Goal: Task Accomplishment & Management: Manage account settings

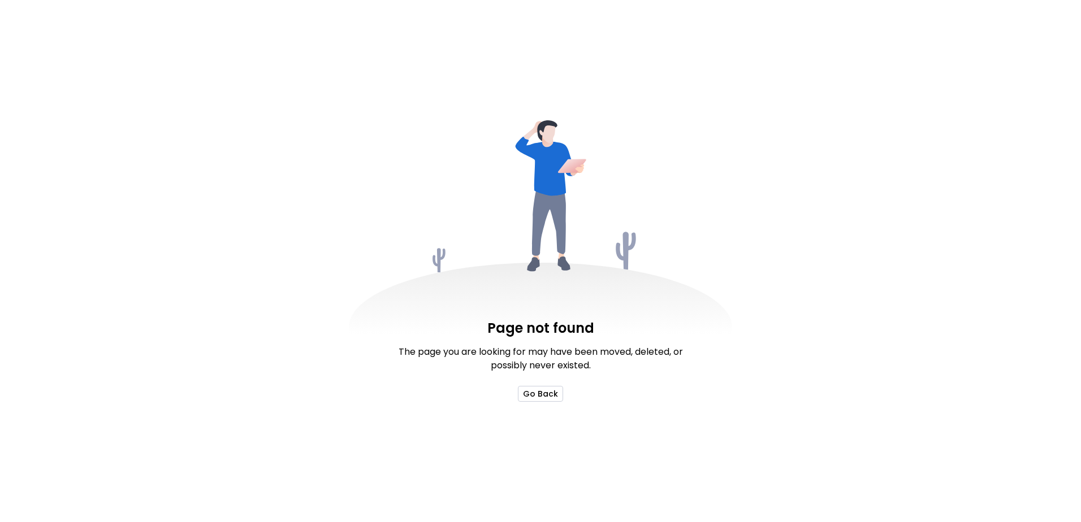
click at [545, 396] on button "Go Back" at bounding box center [540, 394] width 45 height 16
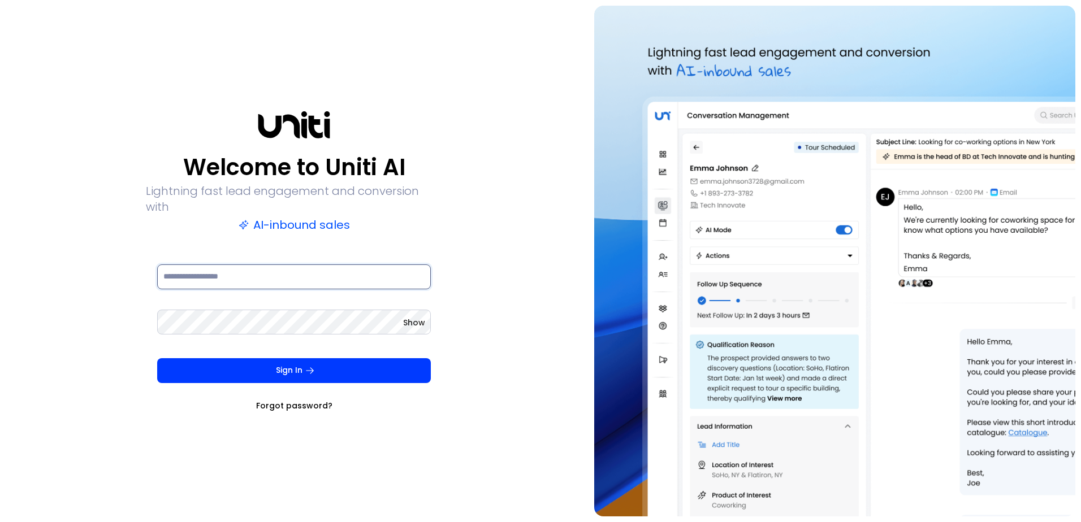
type input "**********"
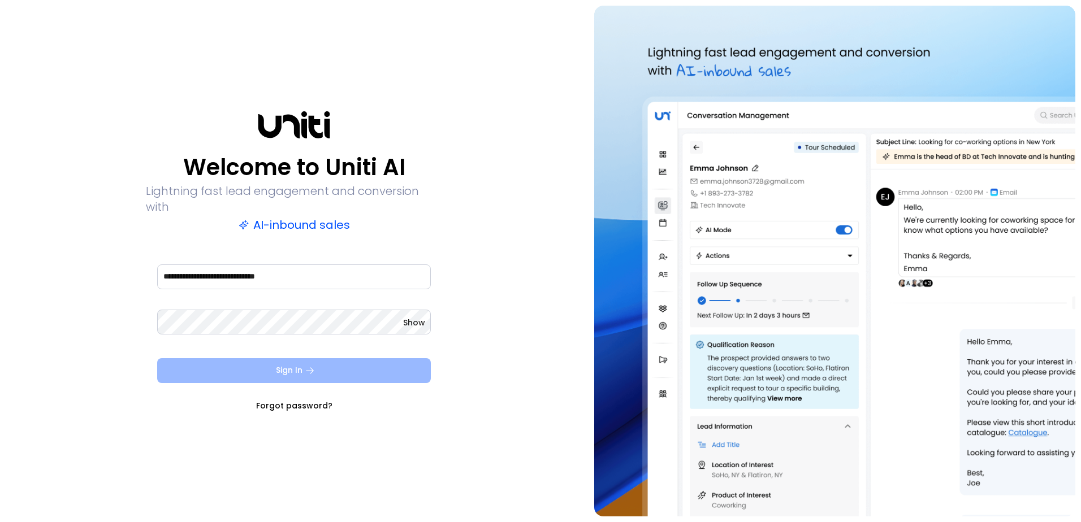
click at [320, 365] on button "Sign In" at bounding box center [294, 370] width 274 height 25
